Goal: Task Accomplishment & Management: Manage account settings

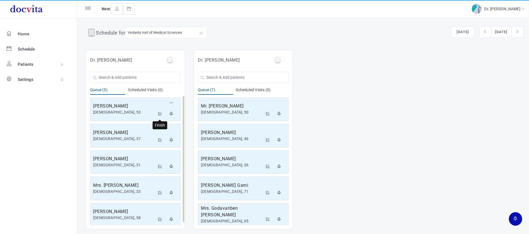
click at [160, 114] on icon at bounding box center [160, 114] width 4 height 4
click at [160, 113] on icon at bounding box center [160, 114] width 4 height 4
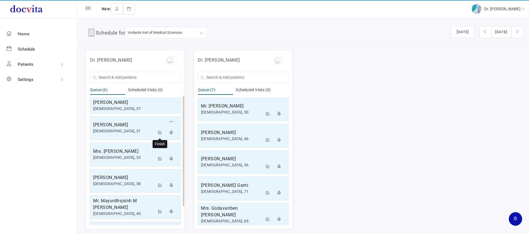
drag, startPoint x: 160, startPoint y: 131, endPoint x: 165, endPoint y: 115, distance: 16.7
click at [160, 131] on icon at bounding box center [160, 133] width 4 height 4
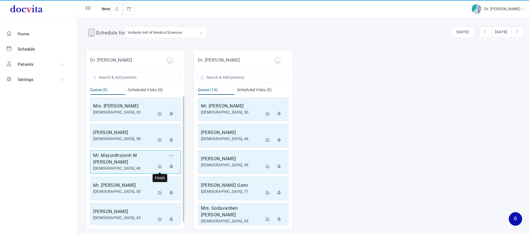
click at [161, 165] on icon at bounding box center [160, 167] width 4 height 4
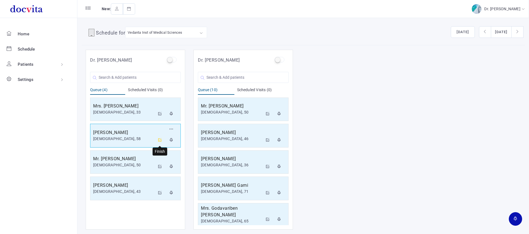
click at [161, 141] on icon at bounding box center [160, 140] width 4 height 4
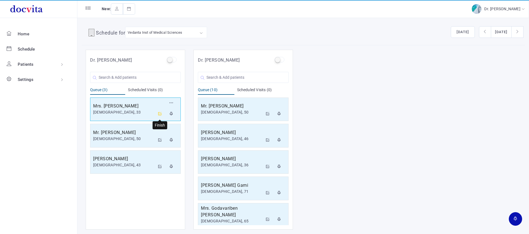
click at [158, 113] on icon at bounding box center [160, 114] width 4 height 4
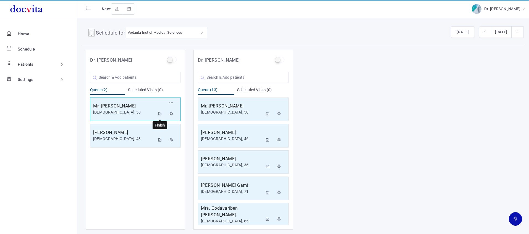
click at [160, 112] on icon at bounding box center [160, 114] width 4 height 4
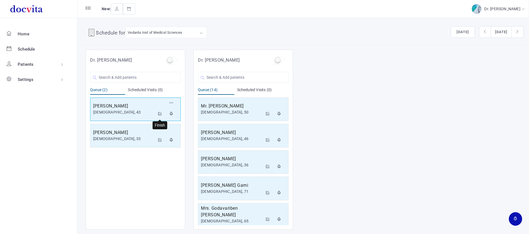
click at [159, 112] on icon at bounding box center [160, 114] width 4 height 4
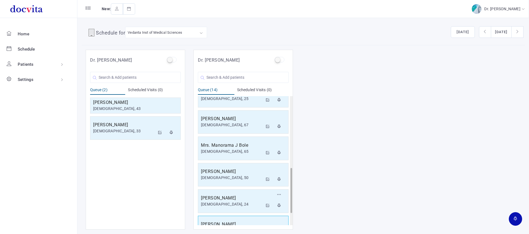
scroll to position [240, 0]
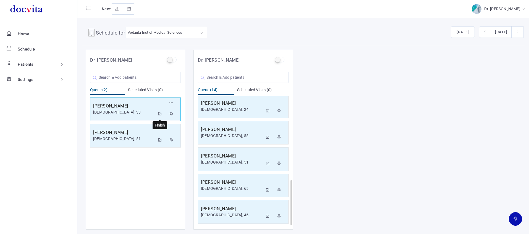
click at [159, 112] on icon at bounding box center [160, 114] width 4 height 4
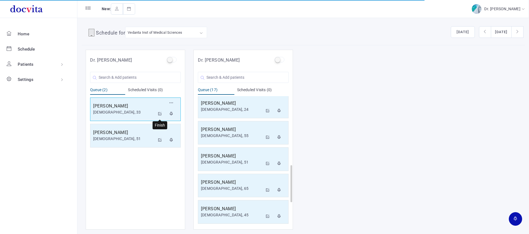
click at [160, 113] on icon at bounding box center [160, 114] width 4 height 4
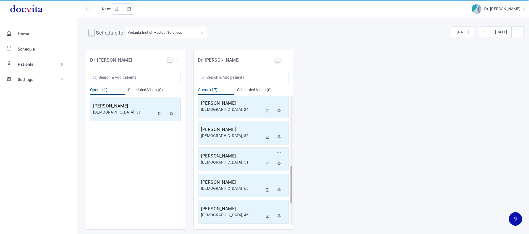
scroll to position [320, 0]
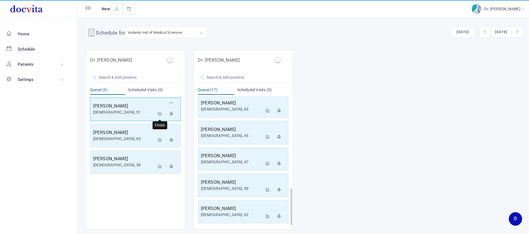
drag, startPoint x: 160, startPoint y: 112, endPoint x: 156, endPoint y: 102, distance: 11.2
click at [160, 112] on icon at bounding box center [160, 114] width 4 height 4
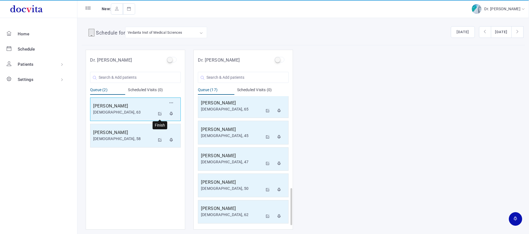
click at [160, 112] on icon at bounding box center [160, 114] width 4 height 4
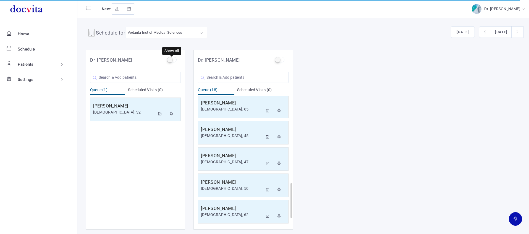
click at [170, 59] on label at bounding box center [172, 60] width 10 height 6
click at [170, 59] on input "checkbox" at bounding box center [169, 59] width 4 height 4
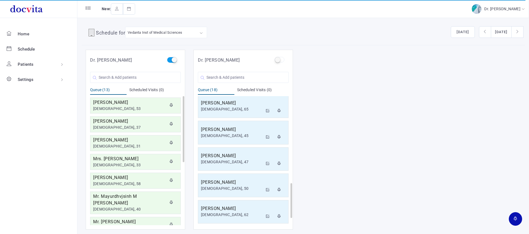
click at [172, 60] on label at bounding box center [172, 60] width 10 height 6
click at [170, 60] on input "checkbox" at bounding box center [169, 59] width 4 height 4
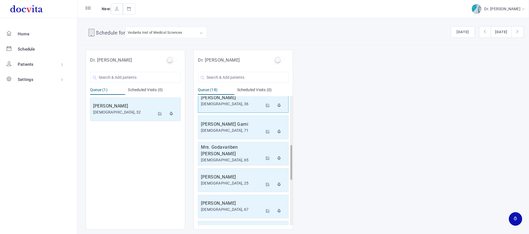
scroll to position [346, 0]
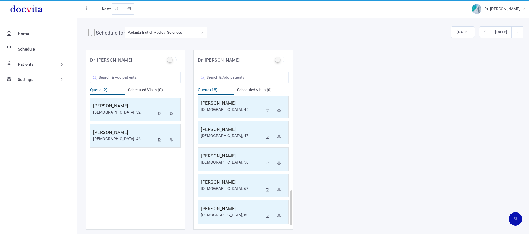
click at [167, 57] on input "checkbox" at bounding box center [169, 59] width 4 height 4
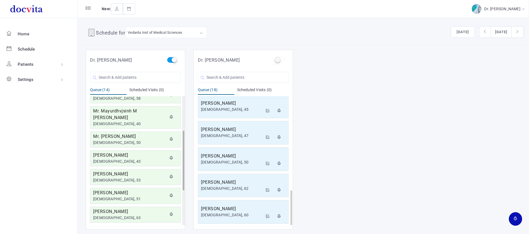
scroll to position [101, 0]
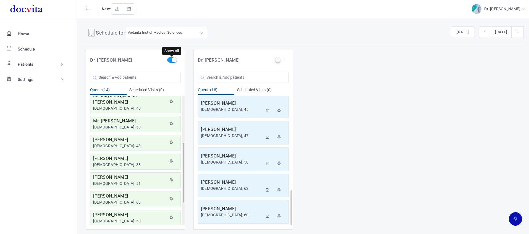
click at [173, 60] on label at bounding box center [172, 60] width 10 height 6
click at [170, 60] on input "checkbox" at bounding box center [169, 59] width 4 height 4
checkbox input "false"
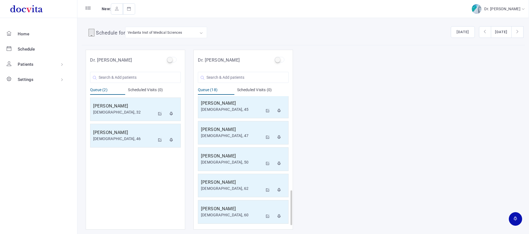
scroll to position [0, 0]
click at [159, 113] on icon at bounding box center [160, 114] width 4 height 4
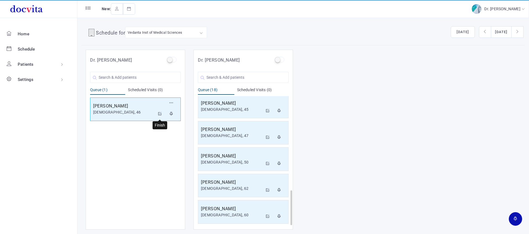
drag, startPoint x: 162, startPoint y: 113, endPoint x: 167, endPoint y: 106, distance: 8.9
click at [162, 113] on button at bounding box center [160, 114] width 10 height 11
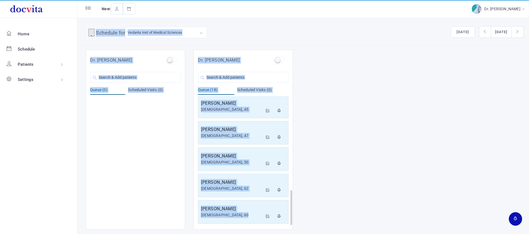
drag, startPoint x: 80, startPoint y: 197, endPoint x: 191, endPoint y: 256, distance: 125.6
click at [191, 234] on html "Home Schedule Patients All Patients Patient Groups Settings User Accounts Proto…" at bounding box center [264, 117] width 529 height 234
click at [400, 172] on div "Dr. [PERSON_NAME] You are Searching for ' ' New Patient Queue (0) Scheduled Vis…" at bounding box center [302, 140] width 443 height 180
